Goal: Check status: Check status

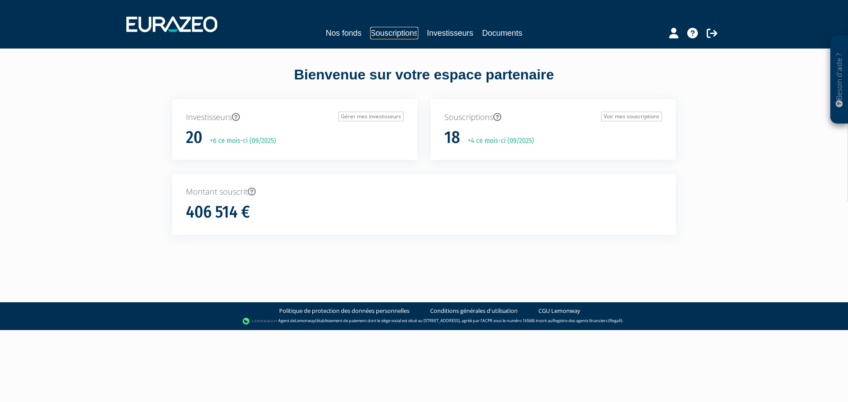
click at [382, 38] on link "Souscriptions" at bounding box center [394, 33] width 48 height 12
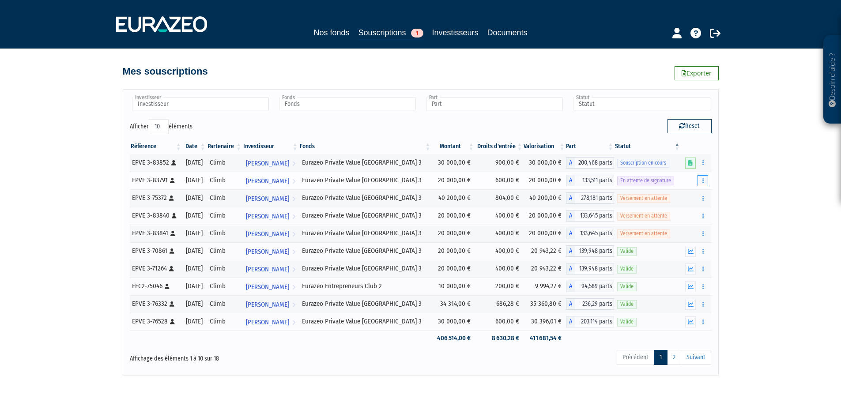
click at [706, 180] on button "button" at bounding box center [703, 180] width 11 height 11
click at [633, 181] on span "En attente de signature" at bounding box center [645, 181] width 57 height 8
click at [597, 181] on span "133,511 parts" at bounding box center [595, 180] width 40 height 11
click at [278, 178] on span "[PERSON_NAME]" at bounding box center [267, 181] width 43 height 16
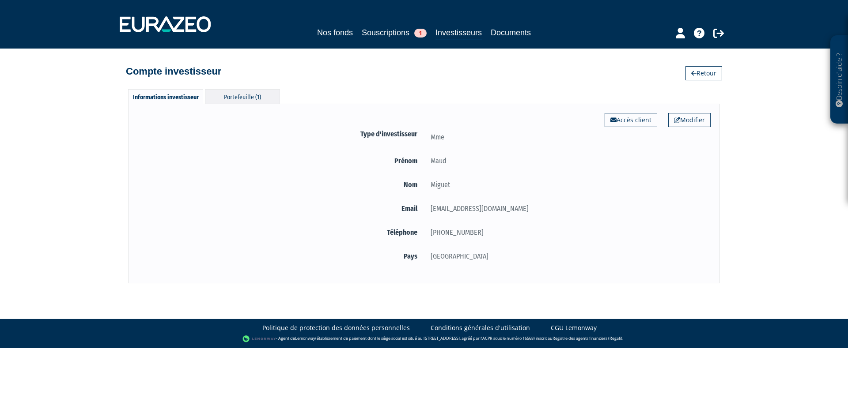
click at [264, 91] on div "Portefeuille (1)" at bounding box center [242, 96] width 75 height 15
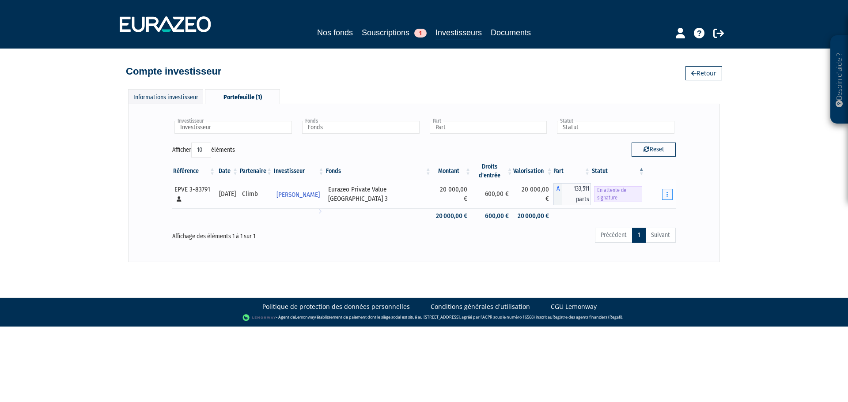
click at [666, 193] on button "button" at bounding box center [667, 194] width 11 height 11
drag, startPoint x: 685, startPoint y: 187, endPoint x: 666, endPoint y: 189, distance: 19.5
click at [666, 189] on div "Investisseur [PERSON_NAME] Investisseur Fonds Eurazeo Private Value Europe 3 Fo…" at bounding box center [423, 183] width 573 height 140
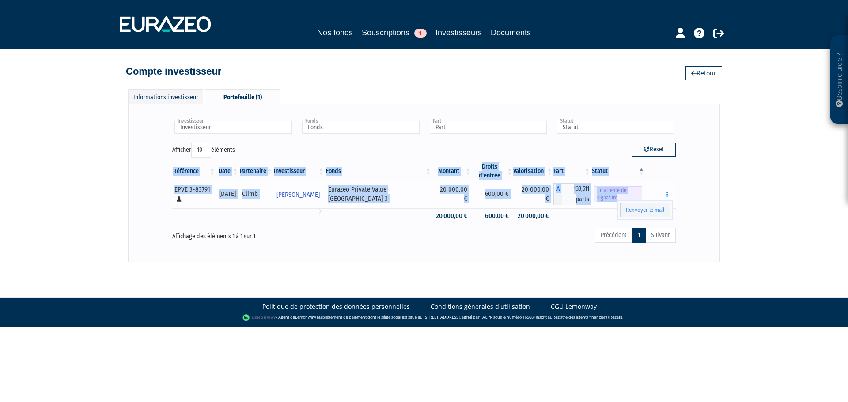
click at [597, 199] on span "En attente de signature" at bounding box center [618, 194] width 48 height 16
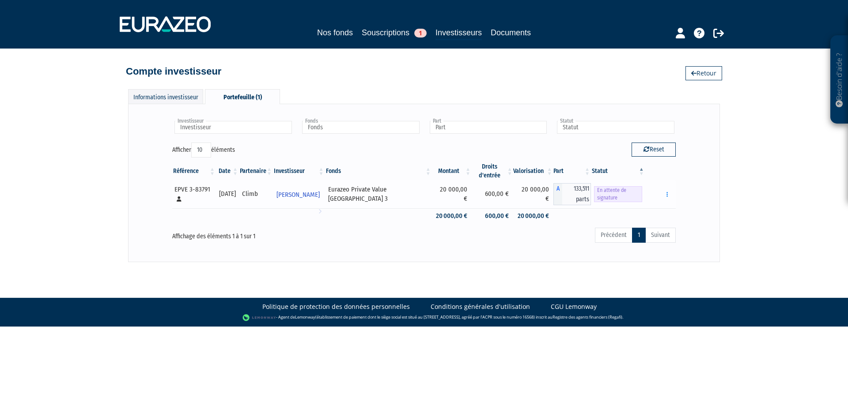
click at [617, 197] on span "En attente de signature" at bounding box center [618, 194] width 48 height 16
click at [702, 169] on div "Investisseur [PERSON_NAME] Investisseur Fonds Eurazeo Private Value Europe 3 Fo…" at bounding box center [423, 183] width 573 height 140
